Goal: Navigation & Orientation: Find specific page/section

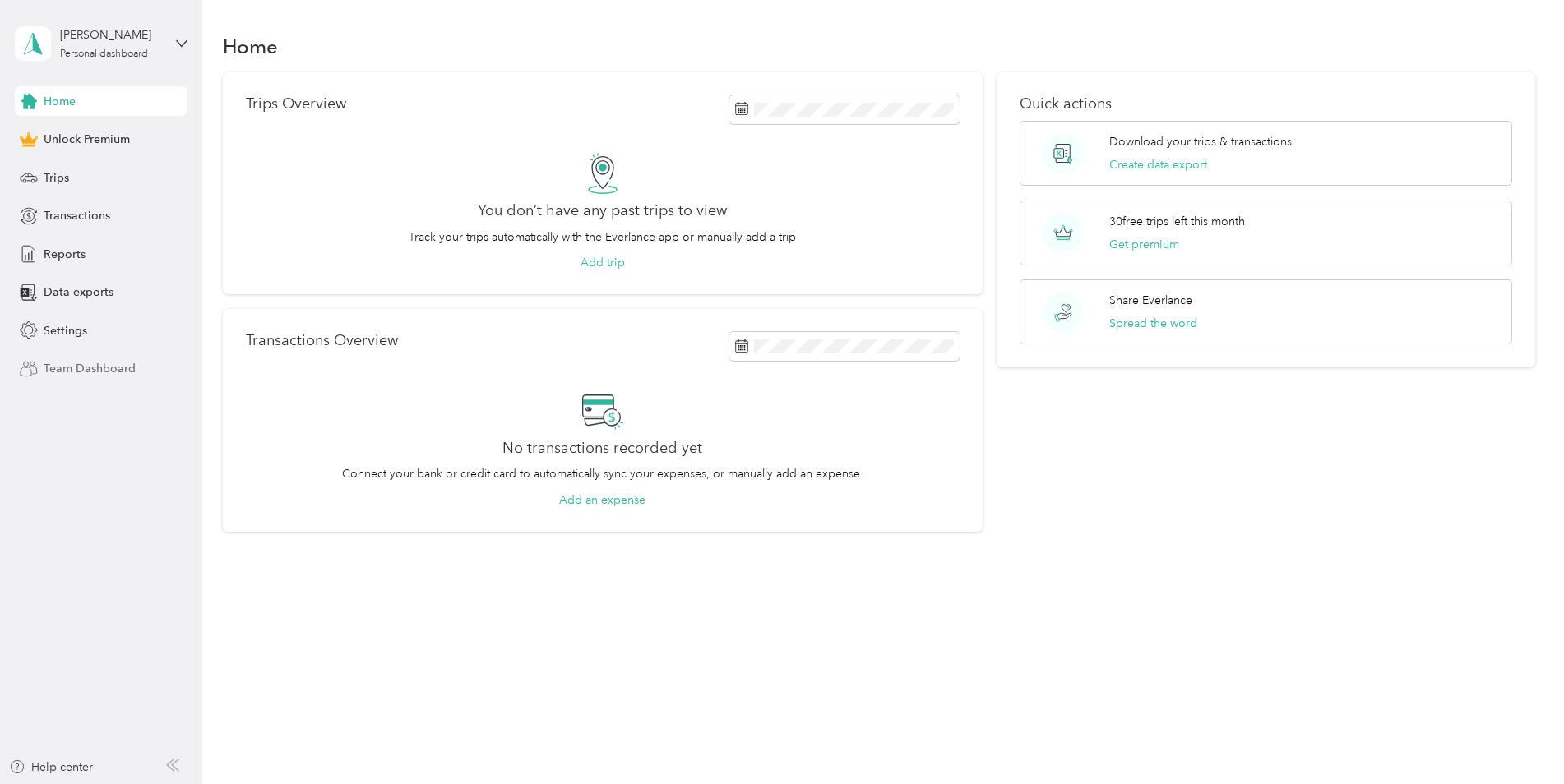
click at [97, 368] on span "Team Dashboard" at bounding box center [89, 368] width 92 height 18
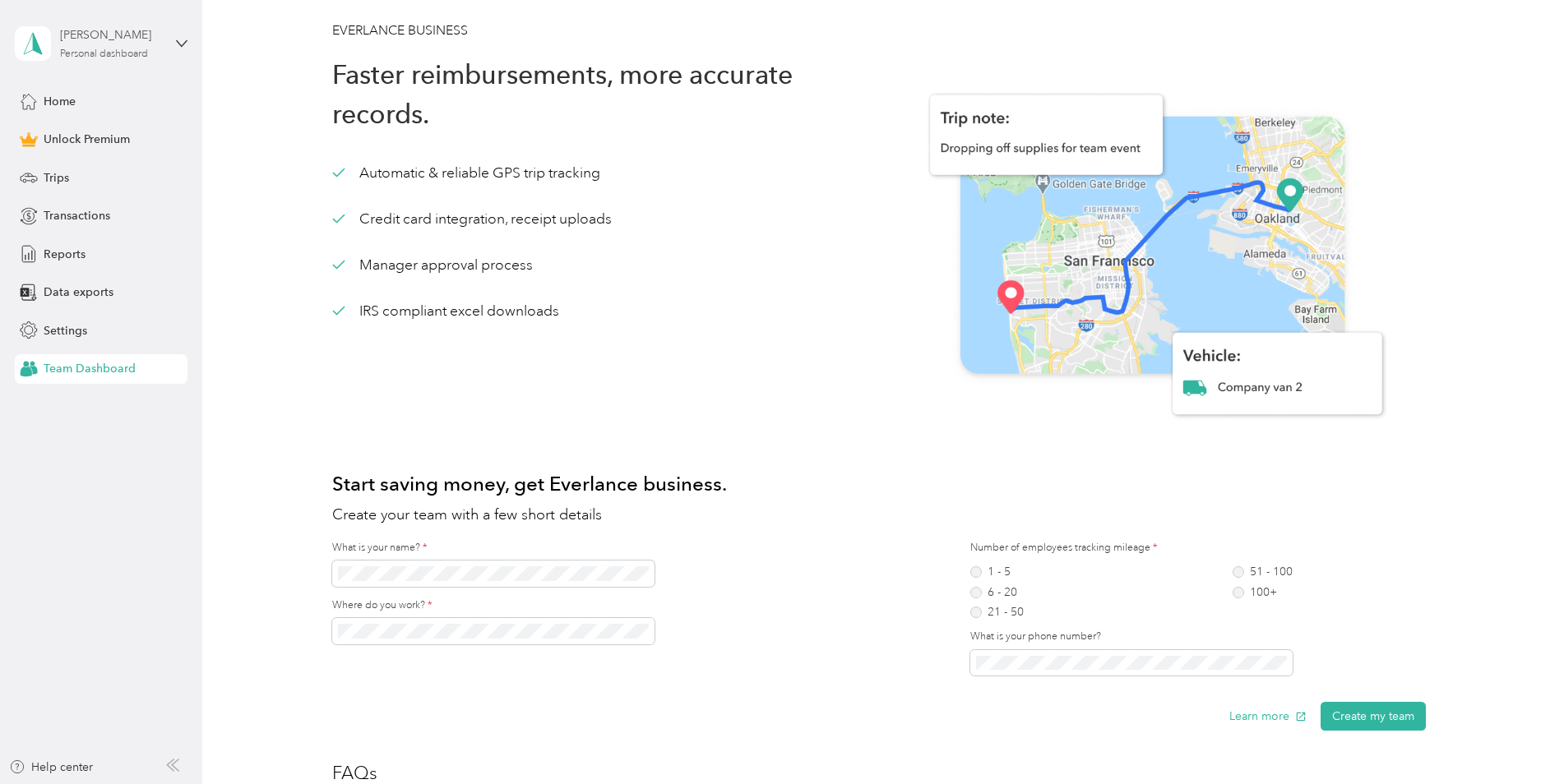
click at [82, 53] on div "Personal dashboard" at bounding box center [104, 54] width 88 height 10
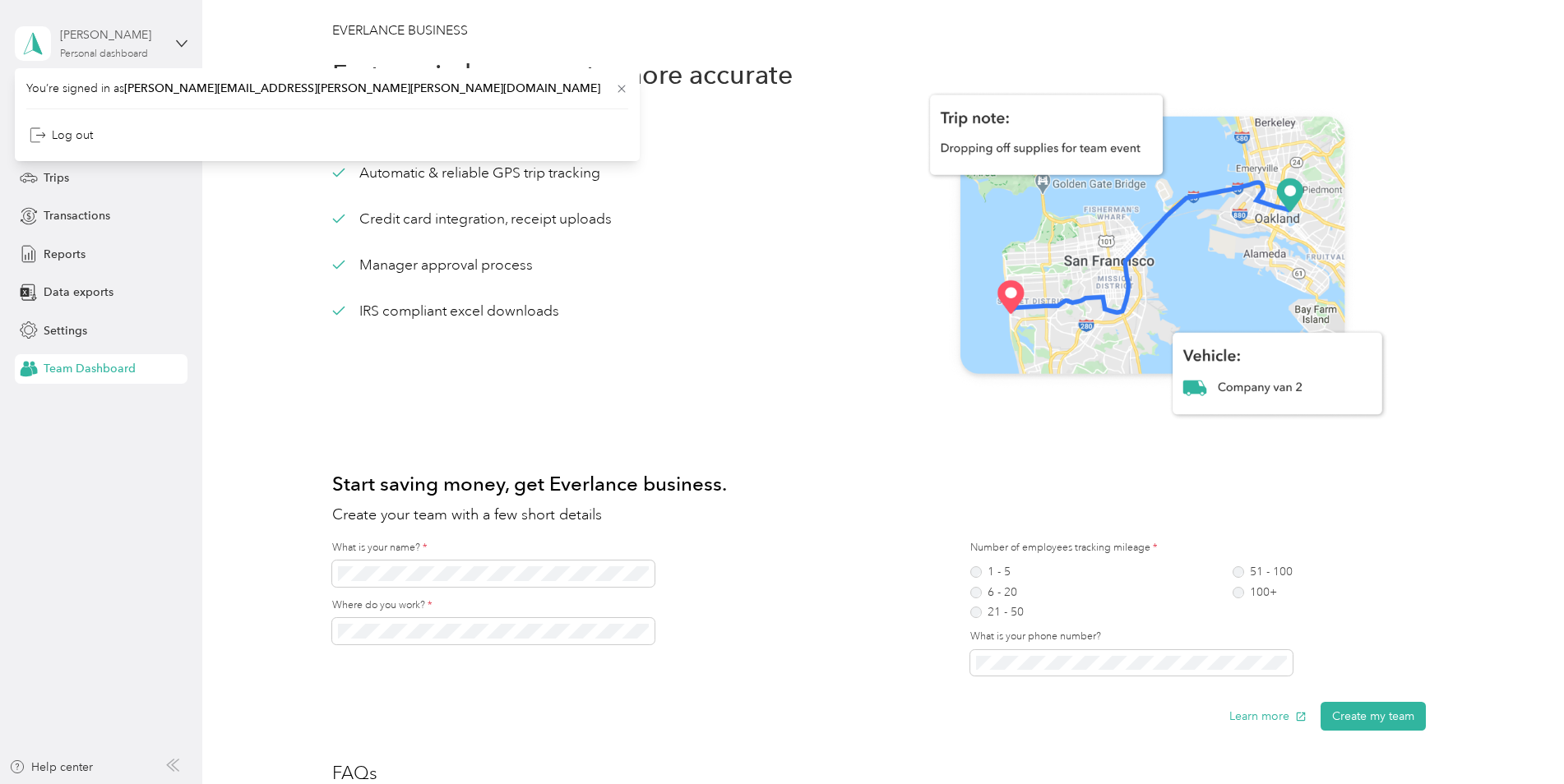
click at [75, 37] on div "[PERSON_NAME]" at bounding box center [111, 35] width 103 height 18
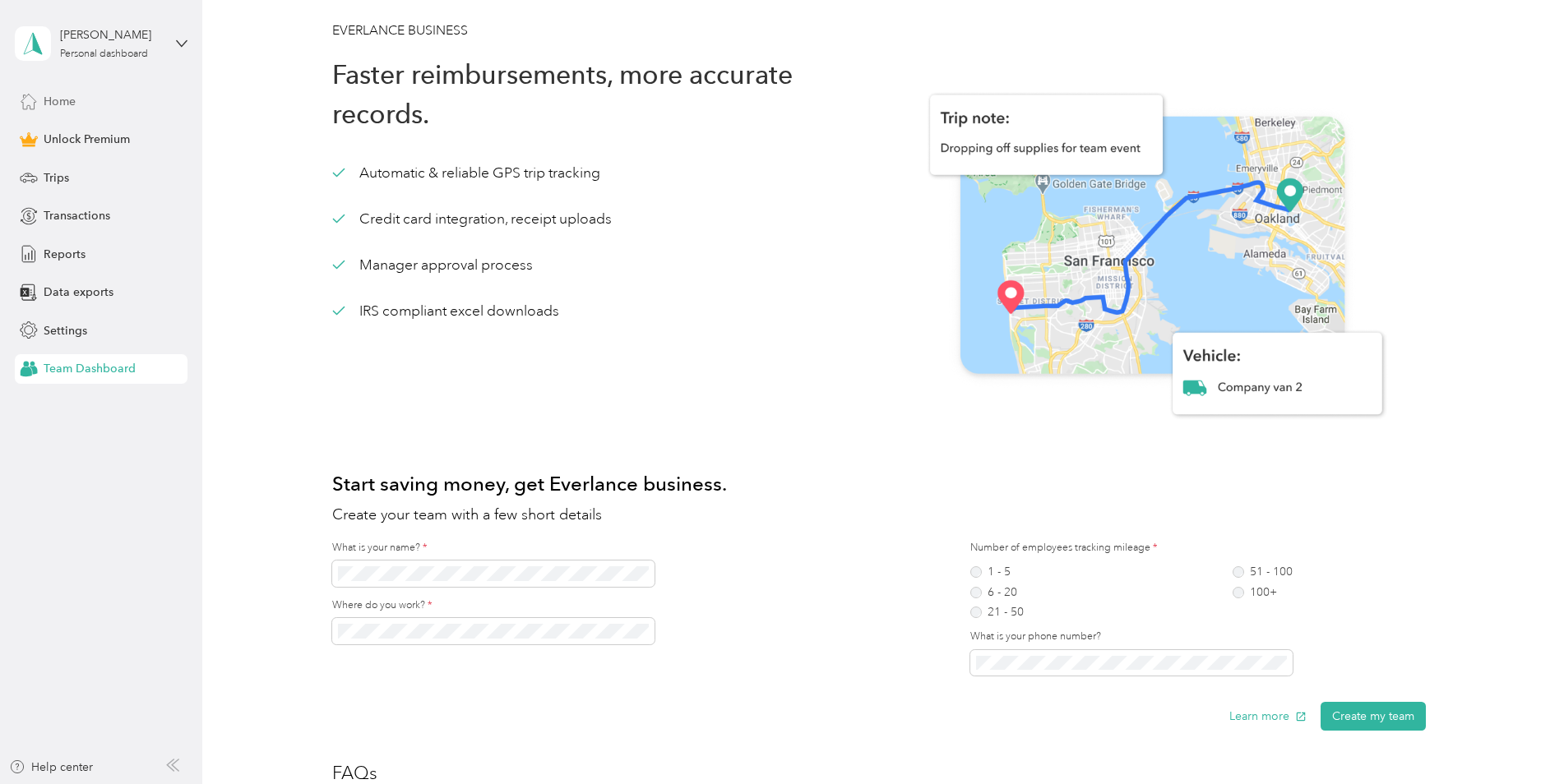
click at [84, 100] on div "Home" at bounding box center [101, 101] width 173 height 29
